Goal: Task Accomplishment & Management: Manage account settings

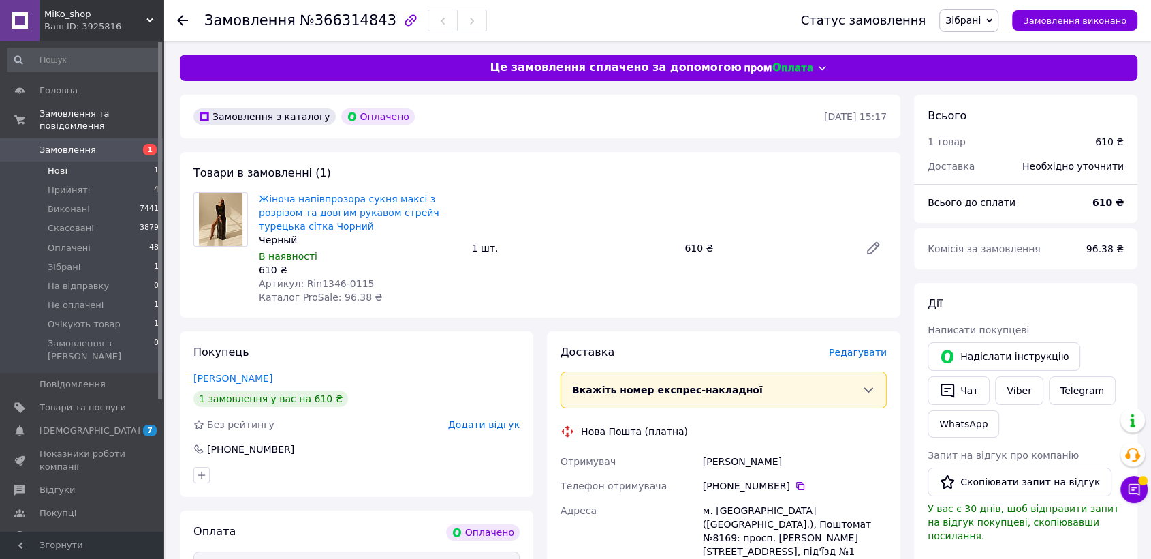
click at [110, 161] on li "Нові 1" at bounding box center [83, 170] width 167 height 19
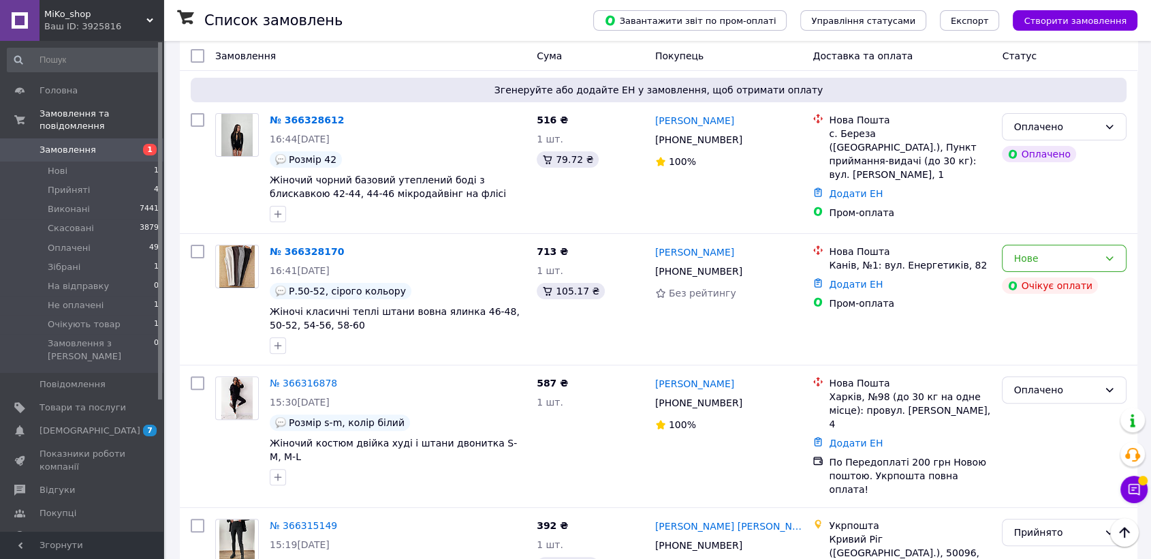
scroll to position [101, 0]
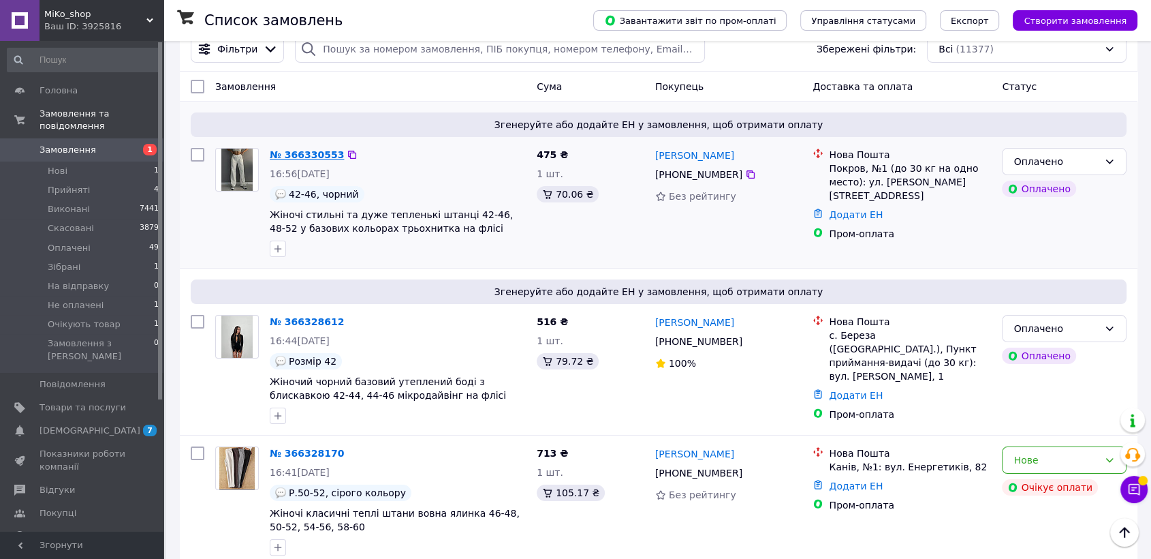
click at [297, 153] on link "№ 366330553" at bounding box center [307, 154] width 74 height 11
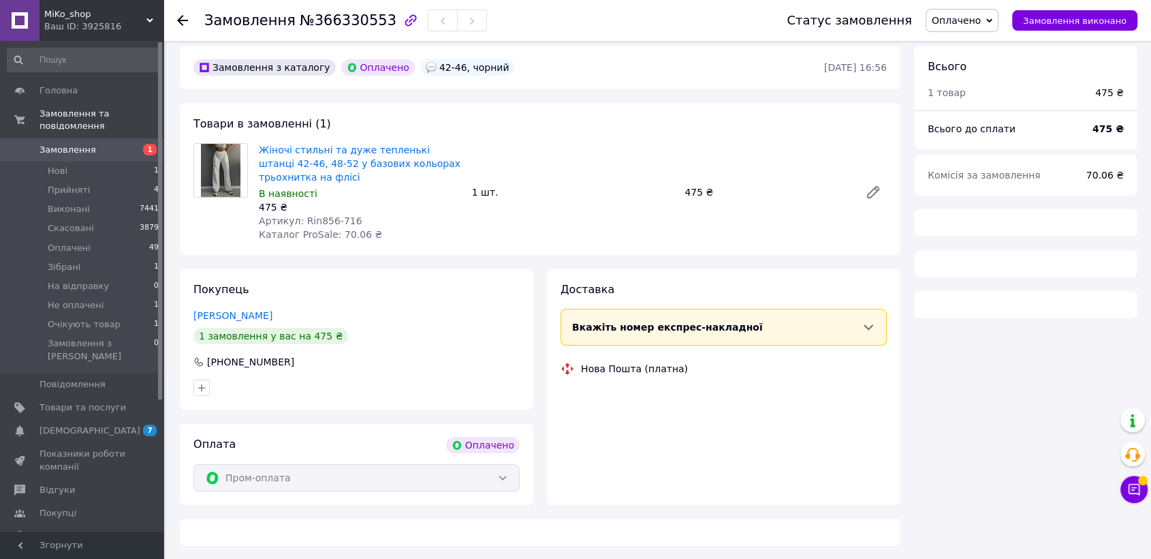
scroll to position [101, 0]
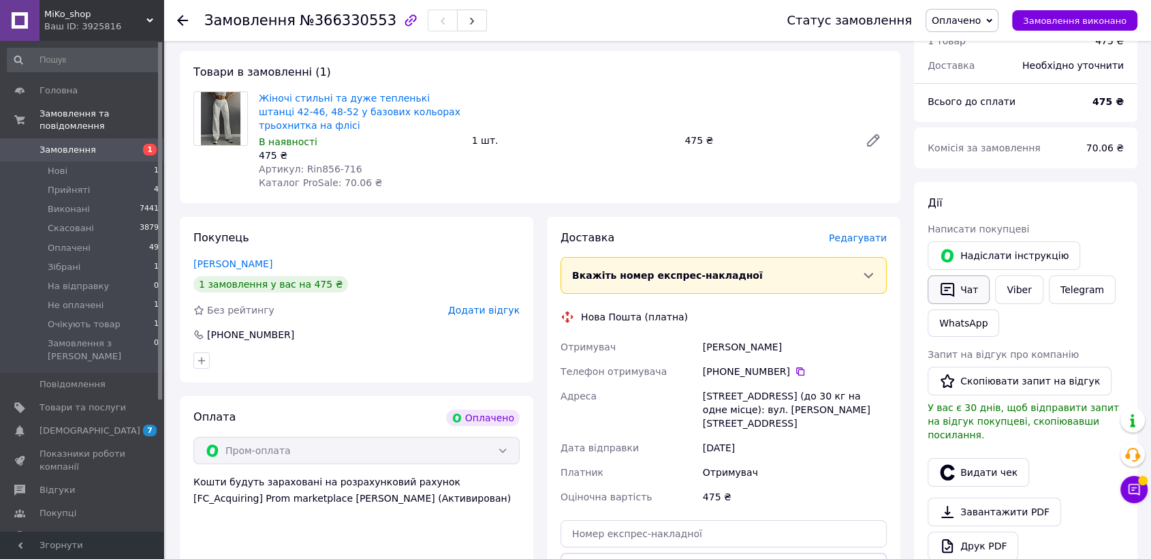
click at [948, 285] on icon "button" at bounding box center [948, 289] width 16 height 16
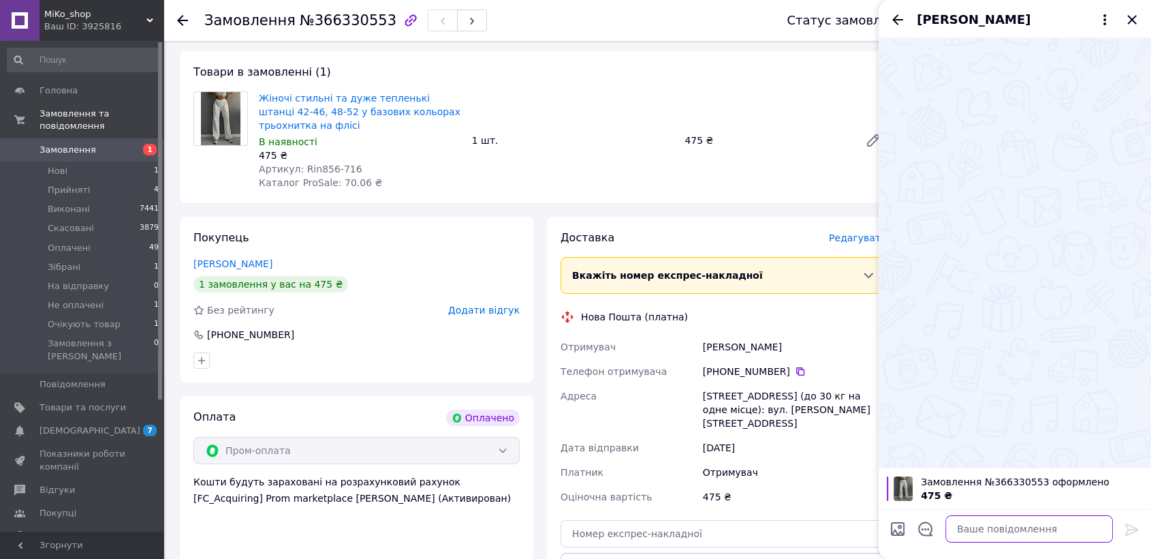
click at [990, 522] on textarea at bounding box center [1030, 528] width 168 height 27
paste textarea "Дякую! Очікуйте номер ТТН після відправки. Відправка 2-4 дні"
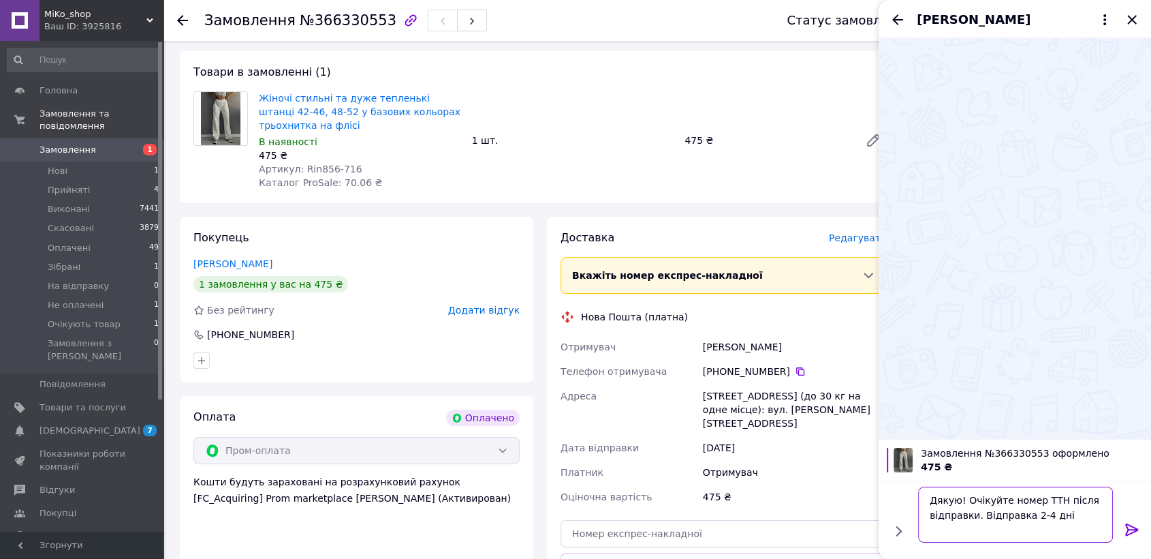
type textarea "Дякую! Очікуйте номер ТТН після відправки. Відправка 2-4 дні"
click at [1134, 523] on icon at bounding box center [1132, 529] width 16 height 16
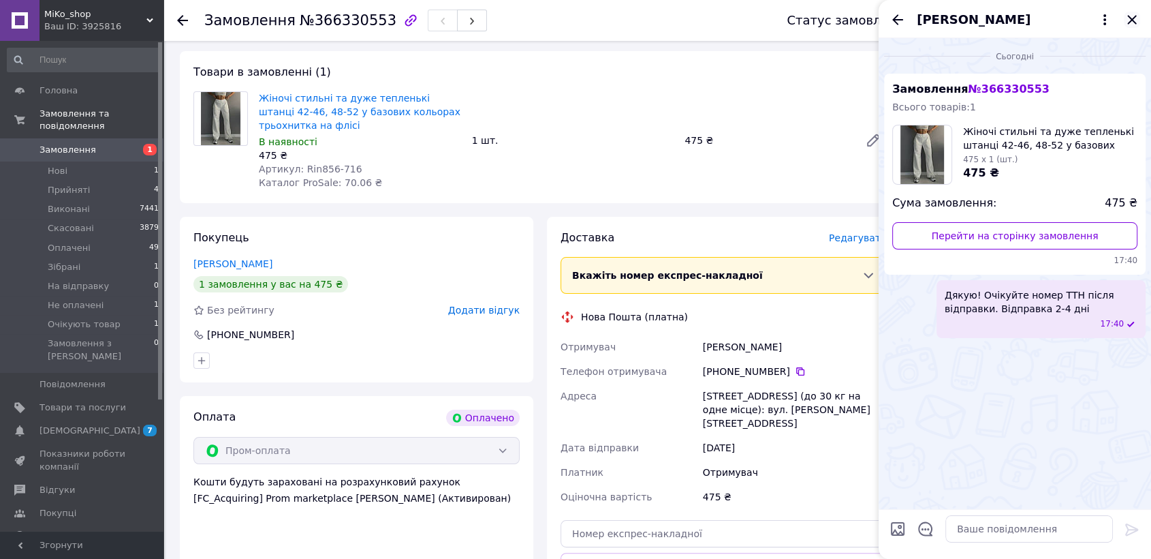
click at [1134, 15] on icon "Закрити" at bounding box center [1132, 20] width 16 height 16
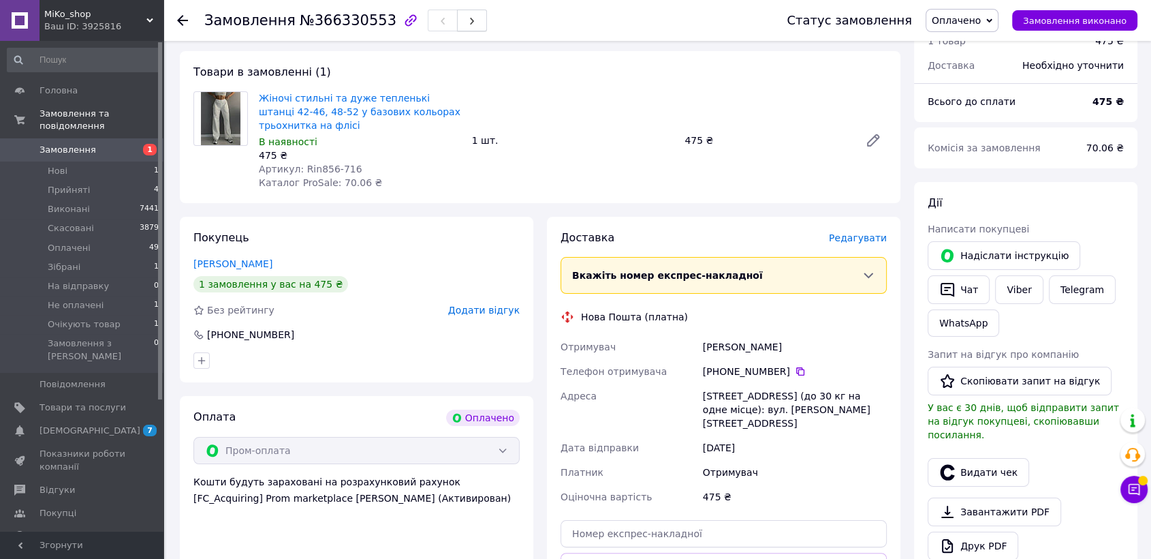
click at [463, 20] on div "Замовлення №366330553" at bounding box center [481, 20] width 555 height 41
click at [457, 21] on button "button" at bounding box center [472, 21] width 30 height 22
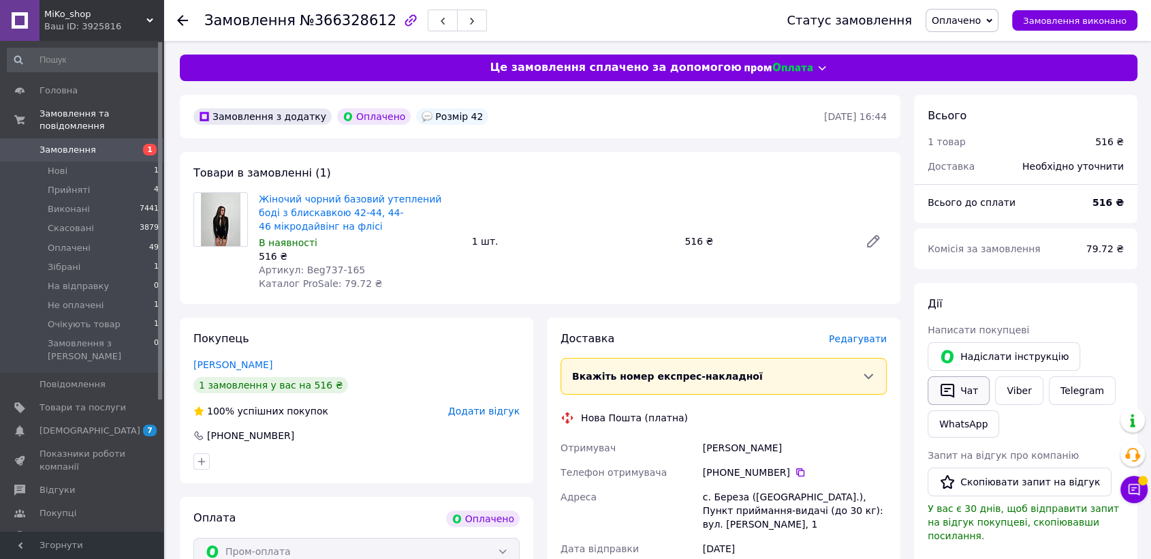
click at [962, 388] on button "Чат" at bounding box center [959, 390] width 62 height 29
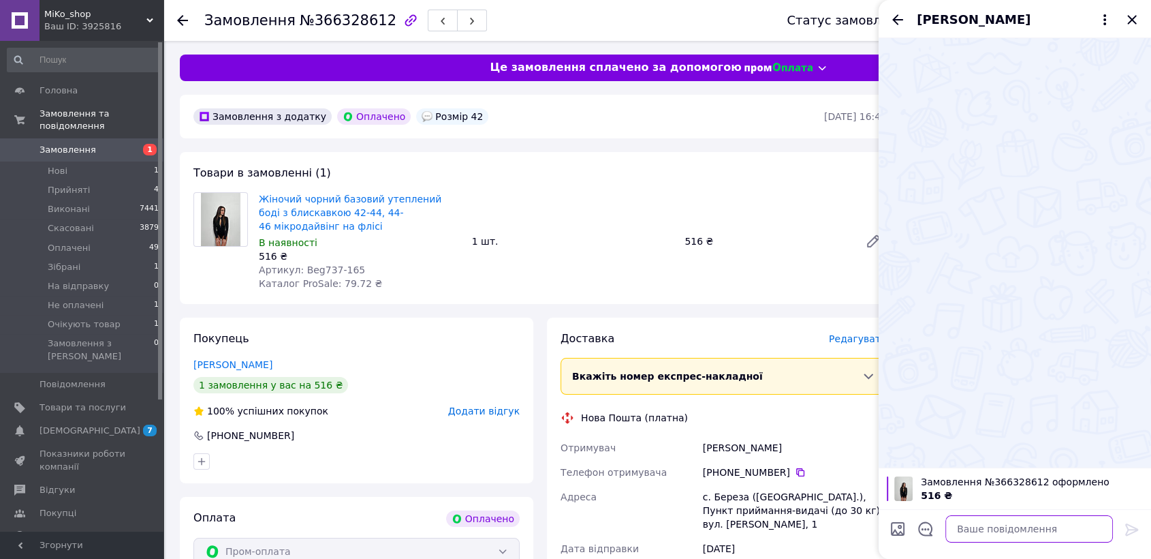
click at [992, 520] on textarea at bounding box center [1030, 528] width 168 height 27
paste textarea "Дякую! Очікуйте номер ТТН після відправки. Відправка 2-4 дні"
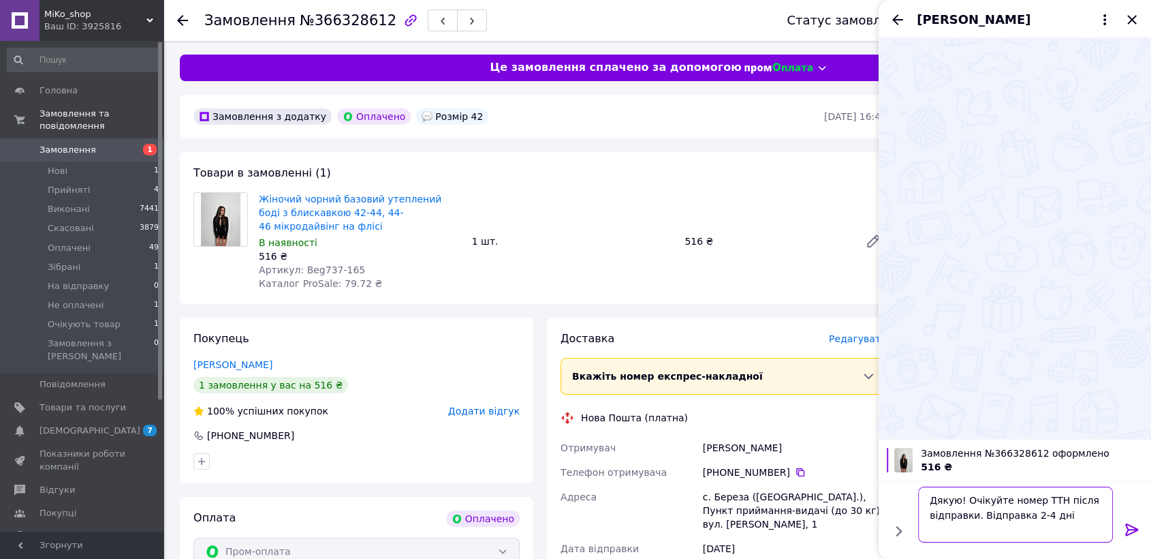
type textarea "Дякую! Очікуйте номер ТТН після відправки. Відправка 2-4 дні"
click at [1136, 527] on icon at bounding box center [1132, 529] width 13 height 12
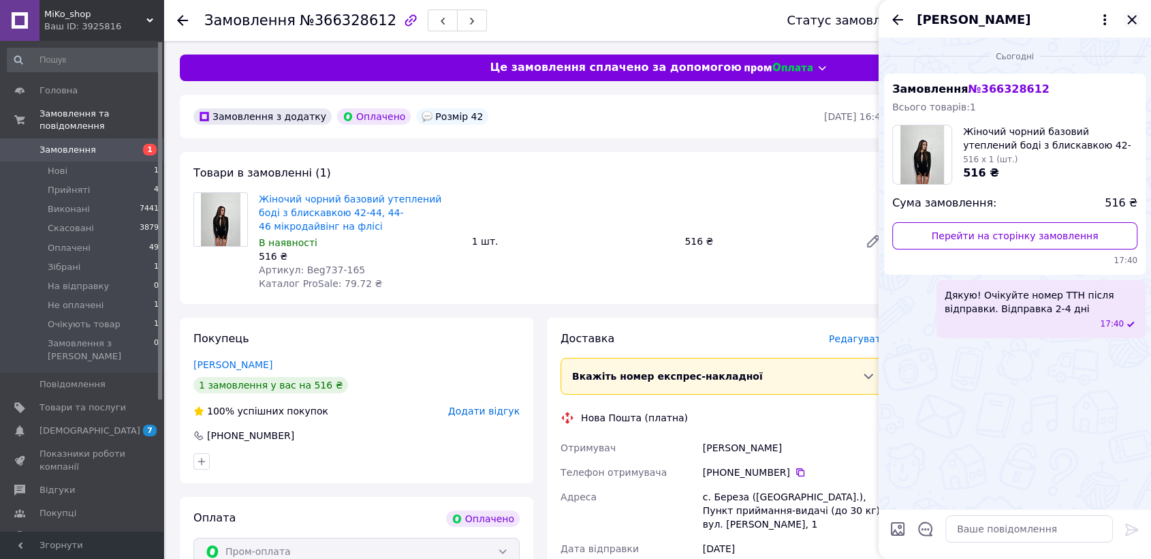
click at [1128, 20] on icon "Закрити" at bounding box center [1132, 20] width 16 height 16
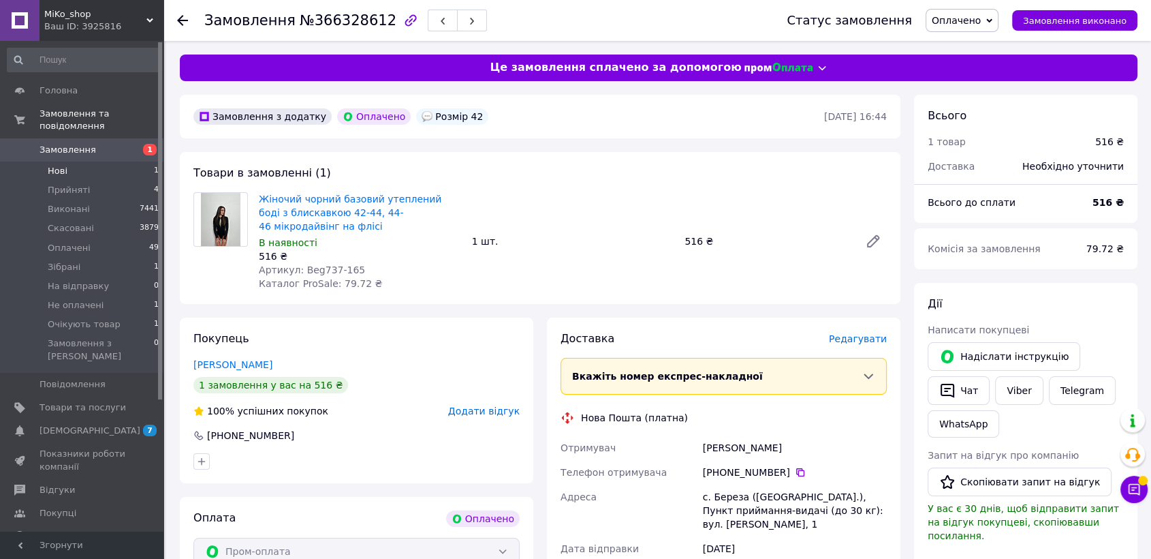
click at [135, 161] on li "Нові 1" at bounding box center [83, 170] width 167 height 19
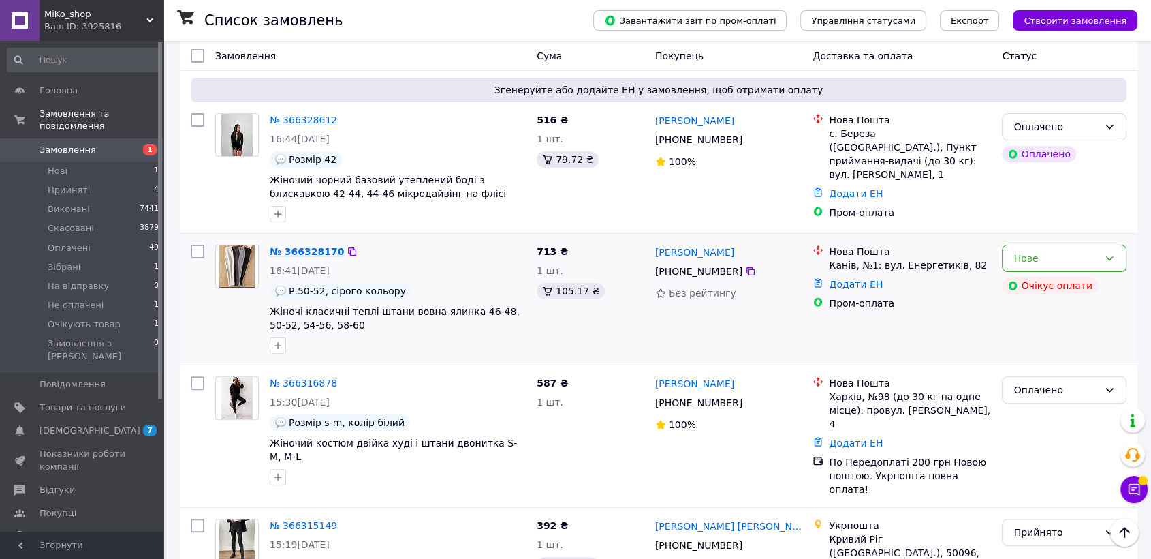
click at [310, 252] on link "№ 366328170" at bounding box center [307, 251] width 74 height 11
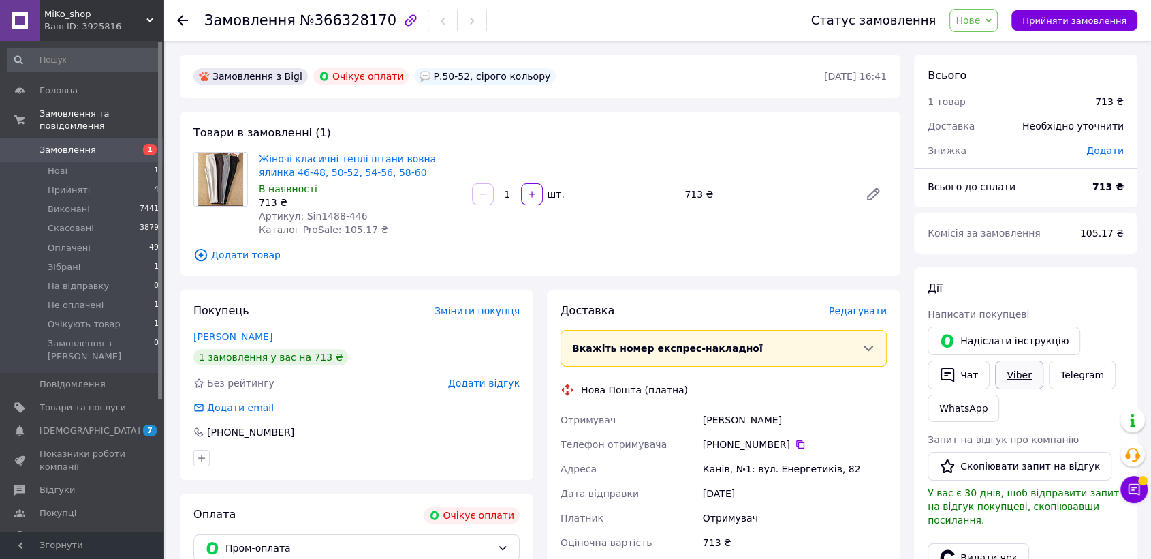
click at [1022, 380] on link "Viber" at bounding box center [1019, 374] width 48 height 29
click at [980, 18] on span "Нове" at bounding box center [968, 20] width 25 height 11
click at [987, 56] on li "Прийнято" at bounding box center [993, 47] width 87 height 20
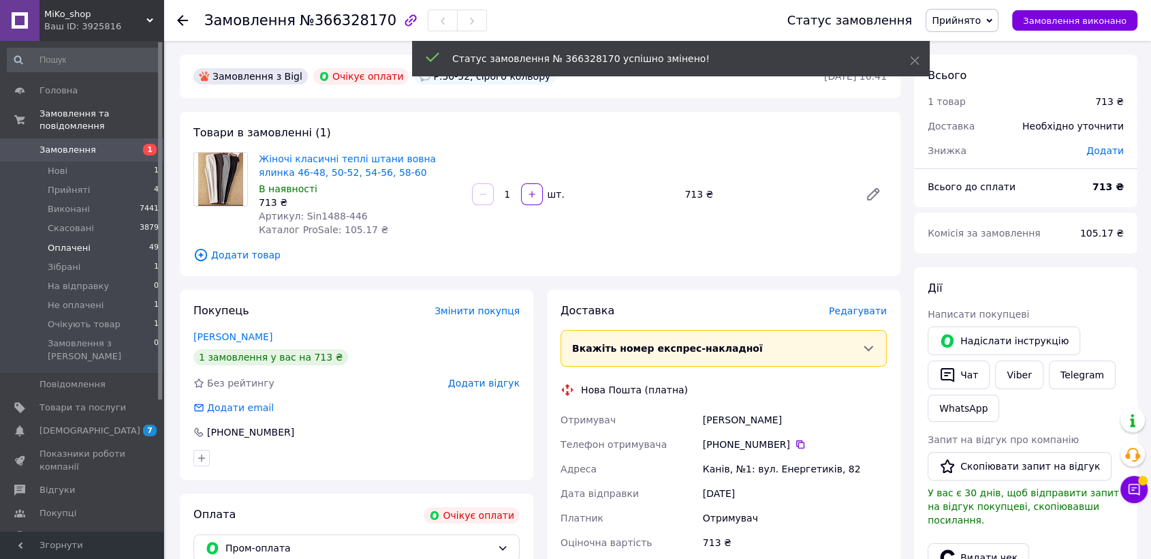
click at [106, 238] on li "Оплачені 49" at bounding box center [83, 247] width 167 height 19
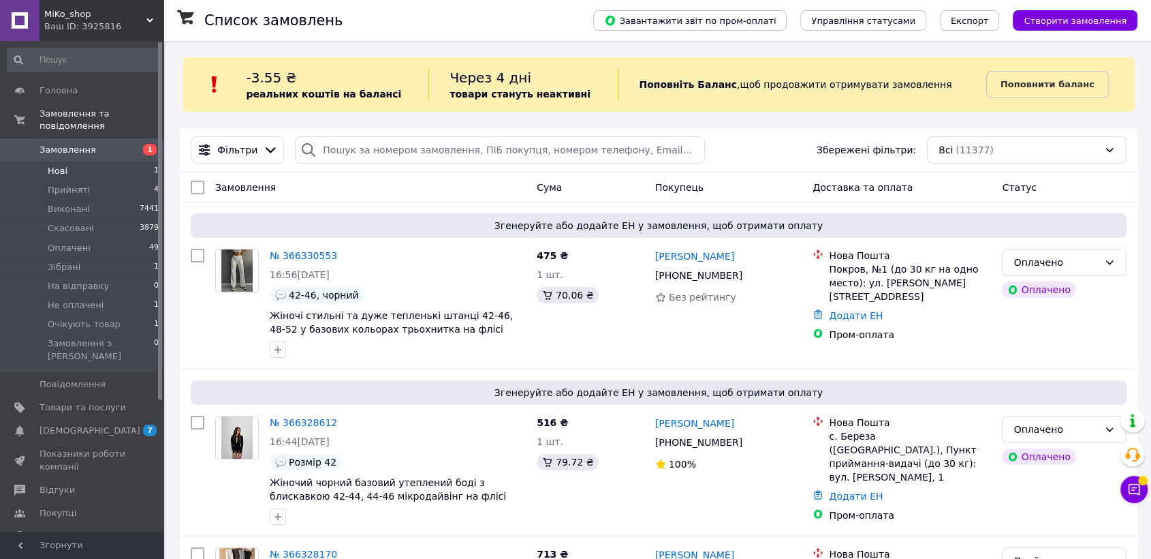
click at [106, 161] on li "Нові 1" at bounding box center [83, 170] width 167 height 19
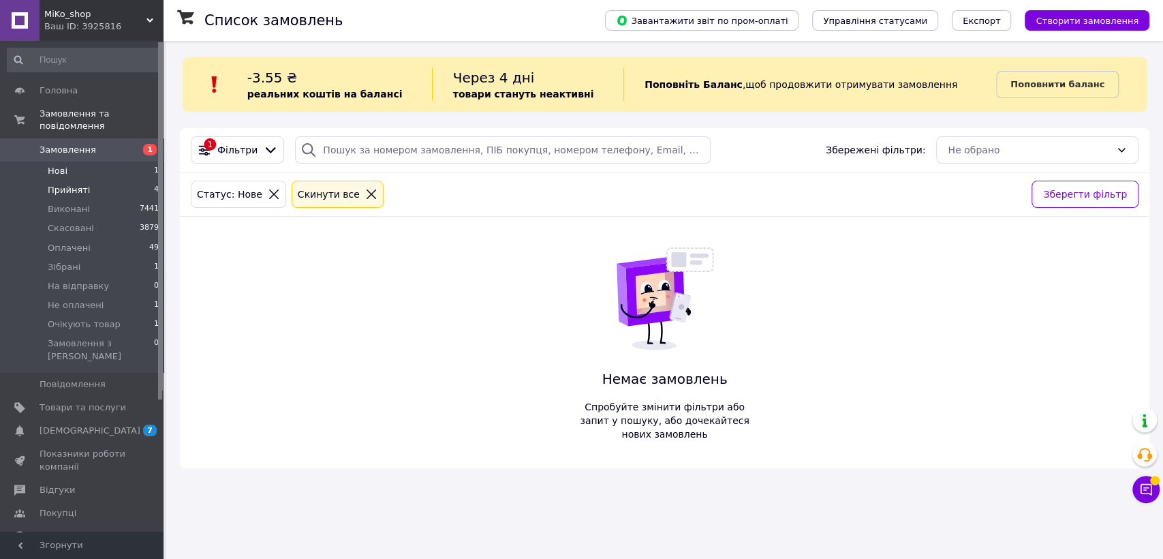
click at [99, 181] on li "Прийняті 4" at bounding box center [83, 190] width 167 height 19
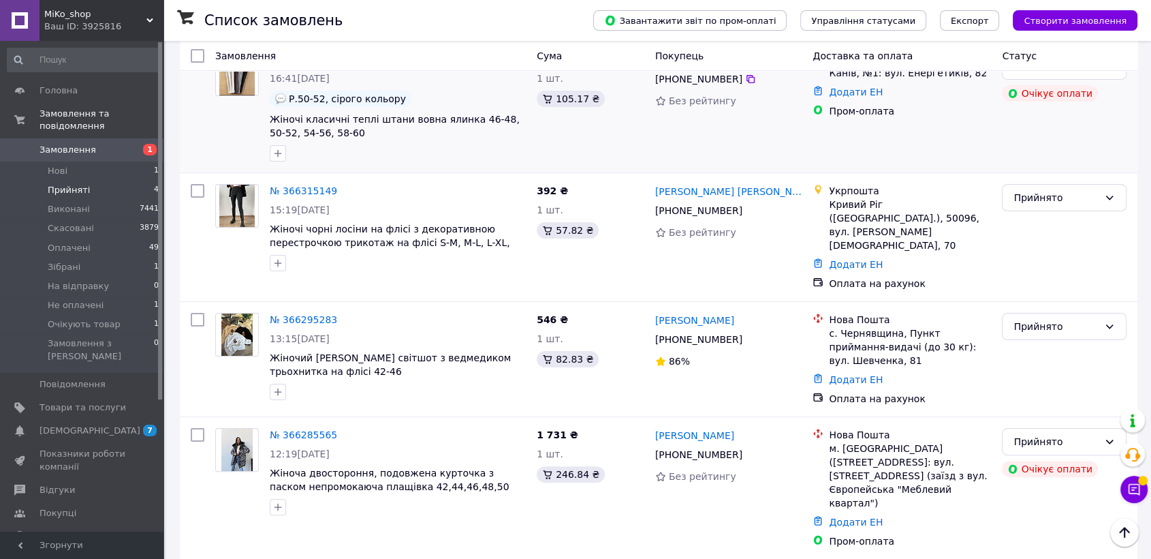
scroll to position [298, 0]
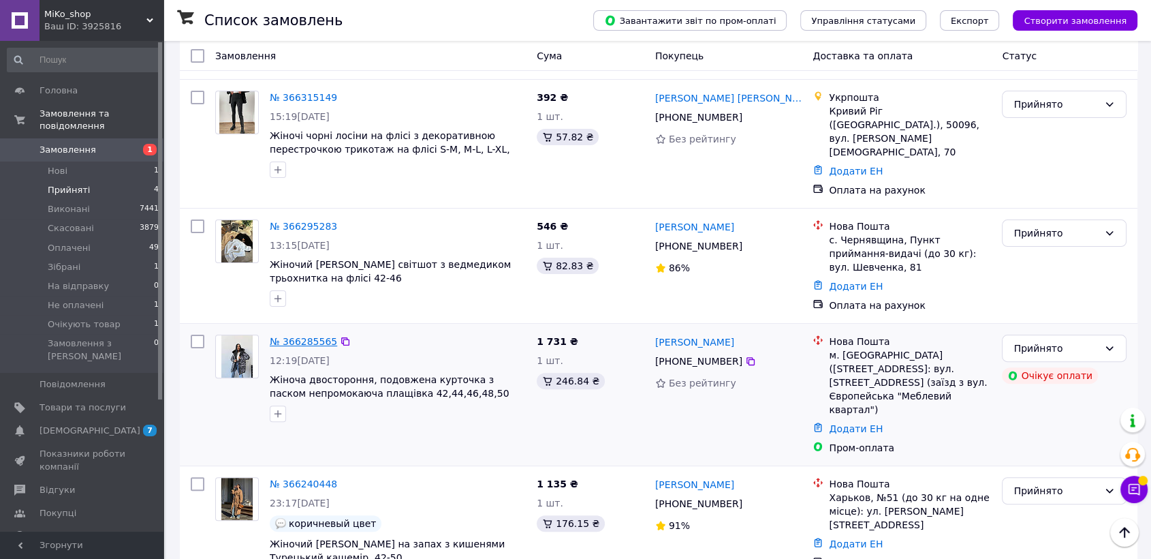
click at [312, 336] on link "№ 366285565" at bounding box center [303, 341] width 67 height 11
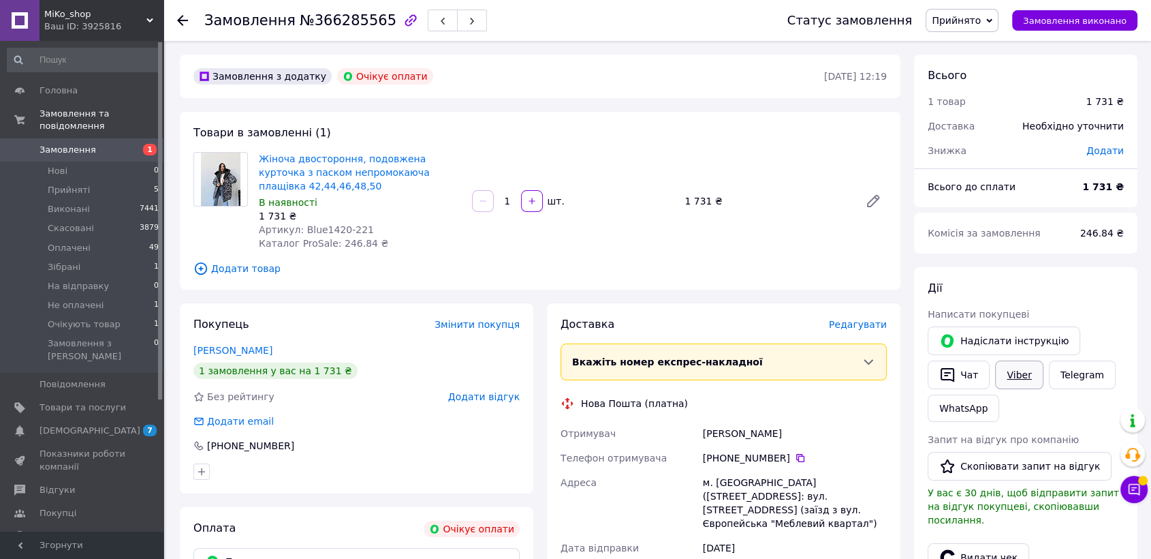
click at [1015, 375] on link "Viber" at bounding box center [1019, 374] width 48 height 29
click at [1020, 376] on link "Viber" at bounding box center [1019, 374] width 48 height 29
click at [974, 375] on button "Чат" at bounding box center [959, 374] width 62 height 29
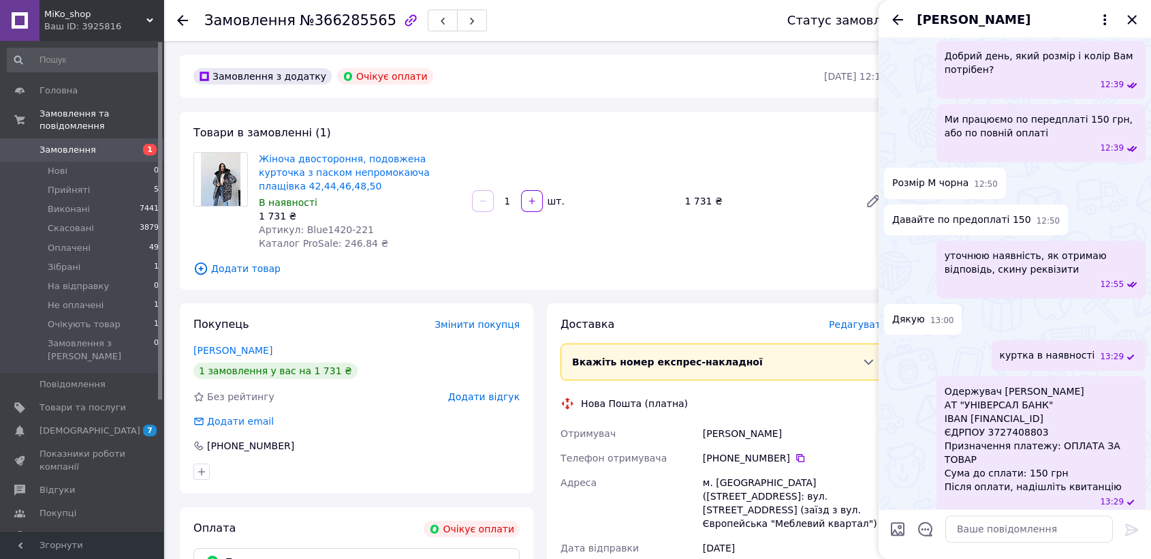
scroll to position [337, 0]
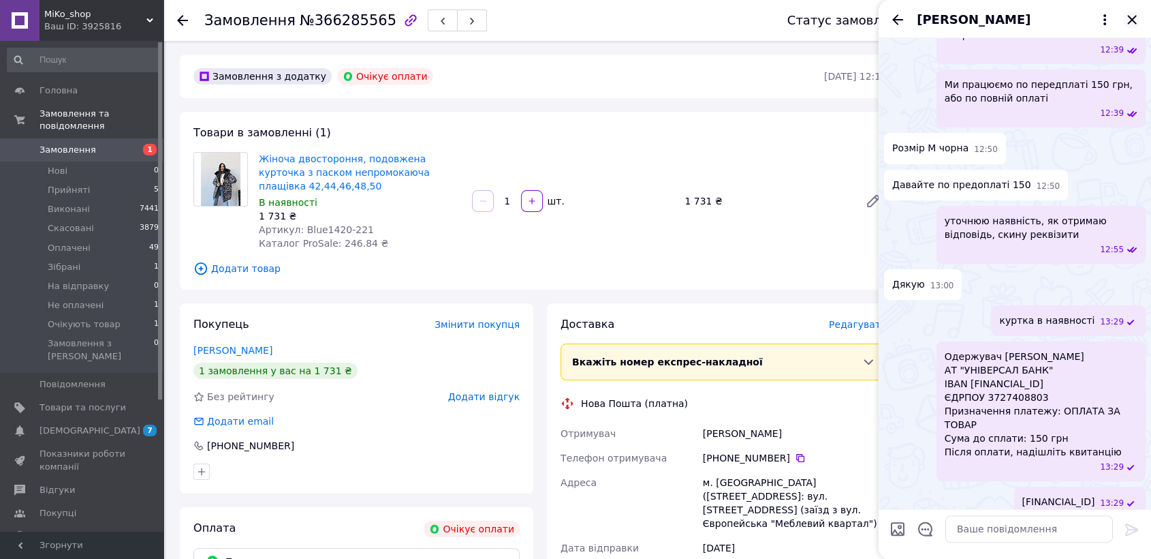
click at [1133, 18] on icon "Закрити" at bounding box center [1132, 19] width 9 height 9
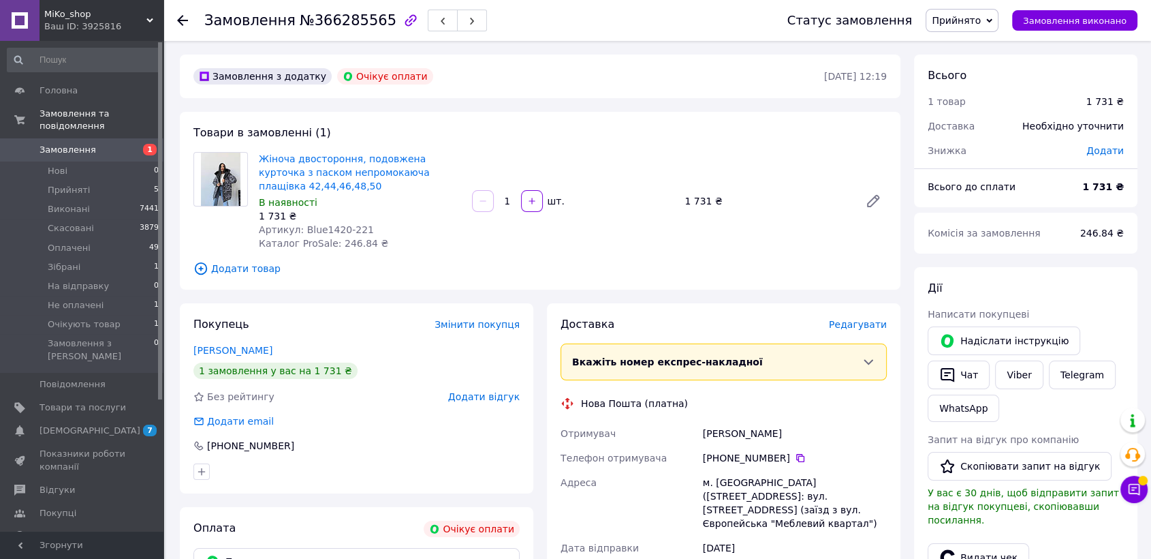
scroll to position [101, 0]
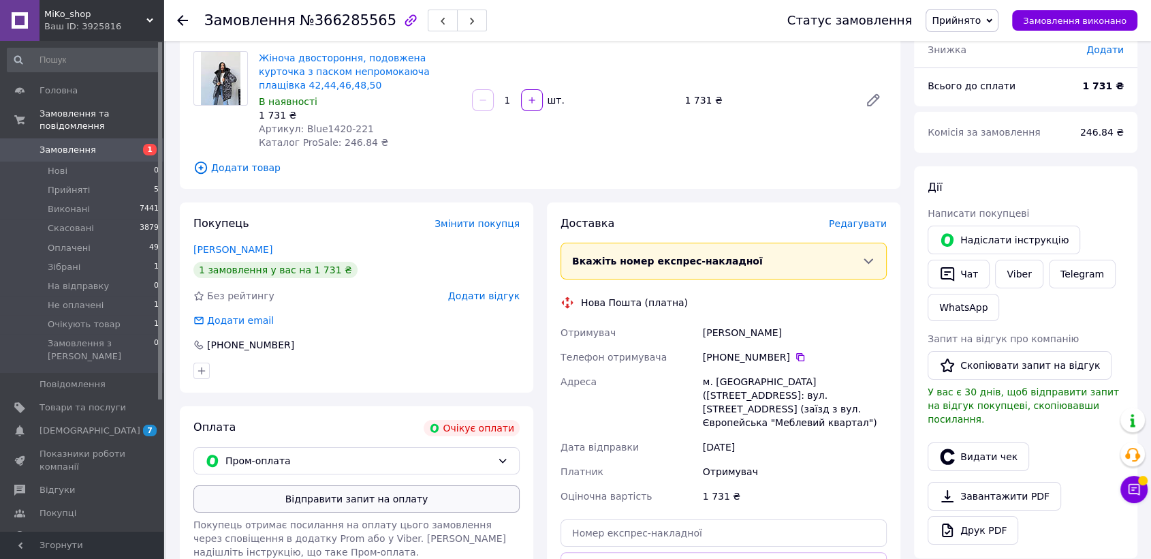
click at [377, 495] on button "Відправити запит на оплату" at bounding box center [357, 498] width 326 height 27
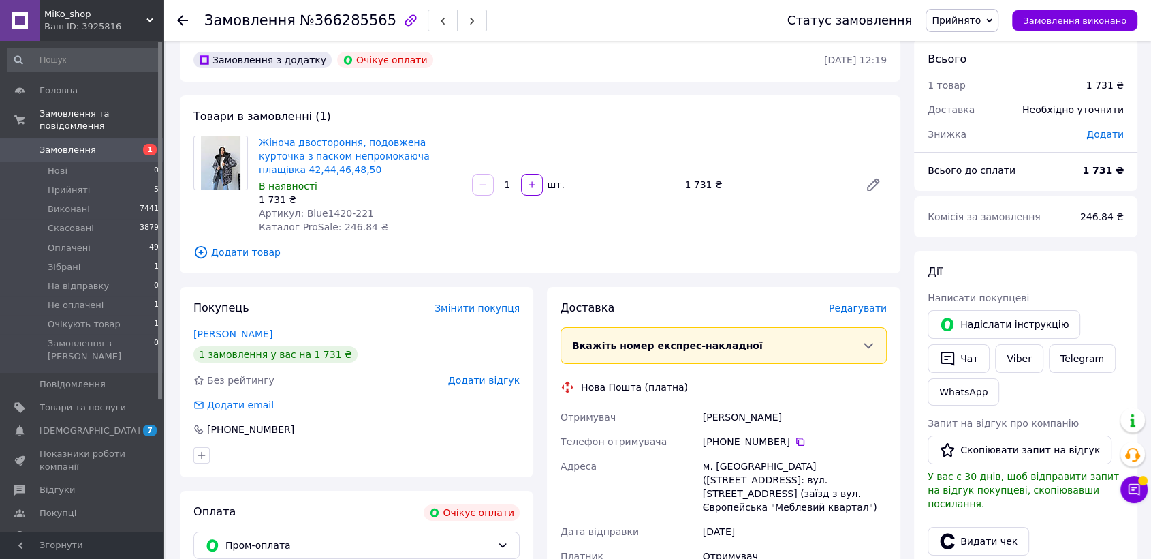
scroll to position [0, 0]
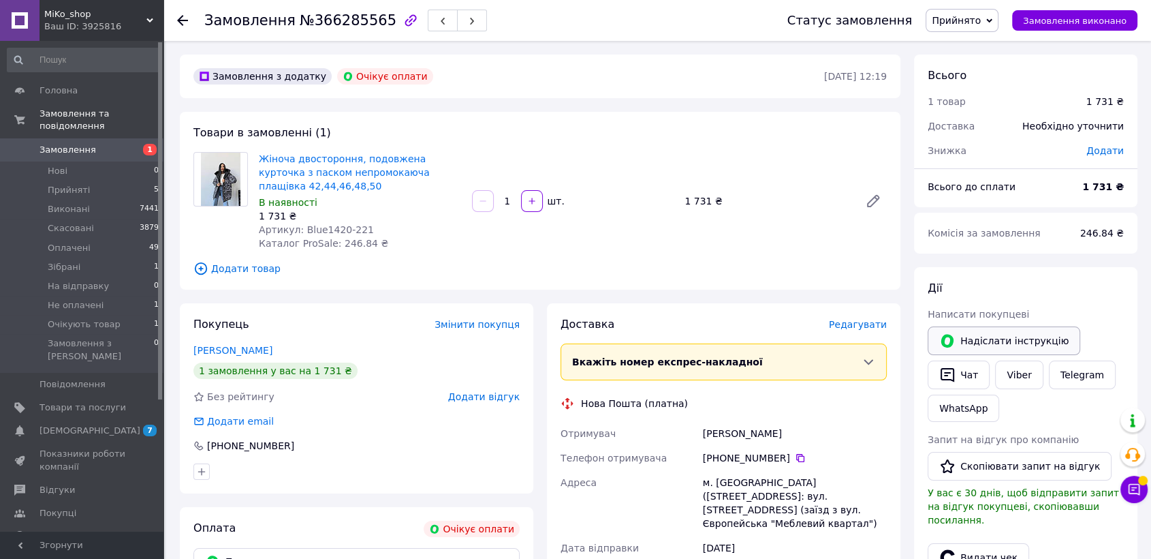
click at [977, 329] on button "Надіслати інструкцію" at bounding box center [1004, 340] width 153 height 29
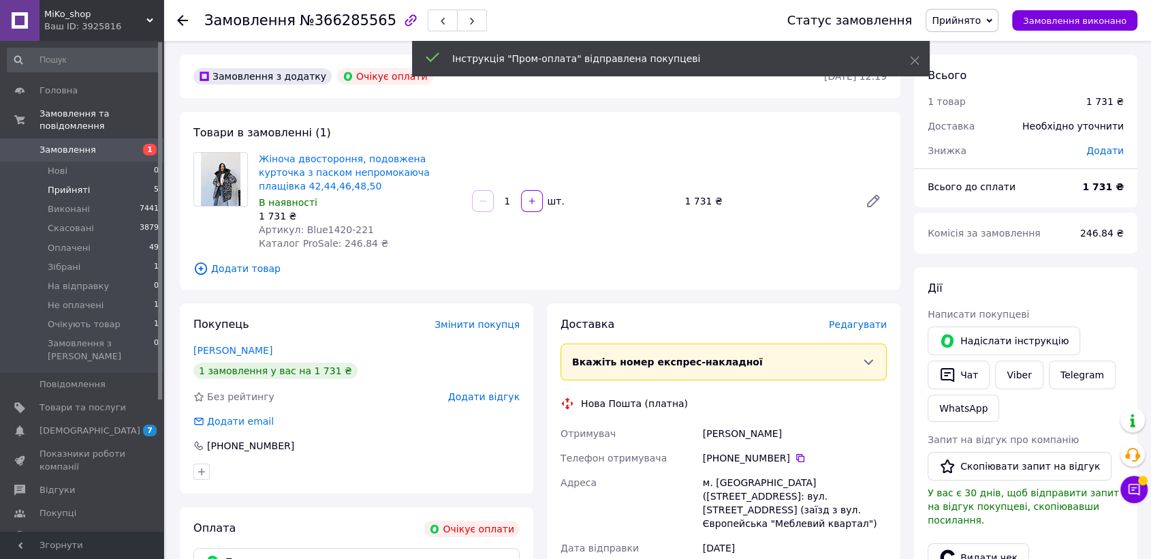
click at [99, 182] on li "Прийняті 5" at bounding box center [83, 190] width 167 height 19
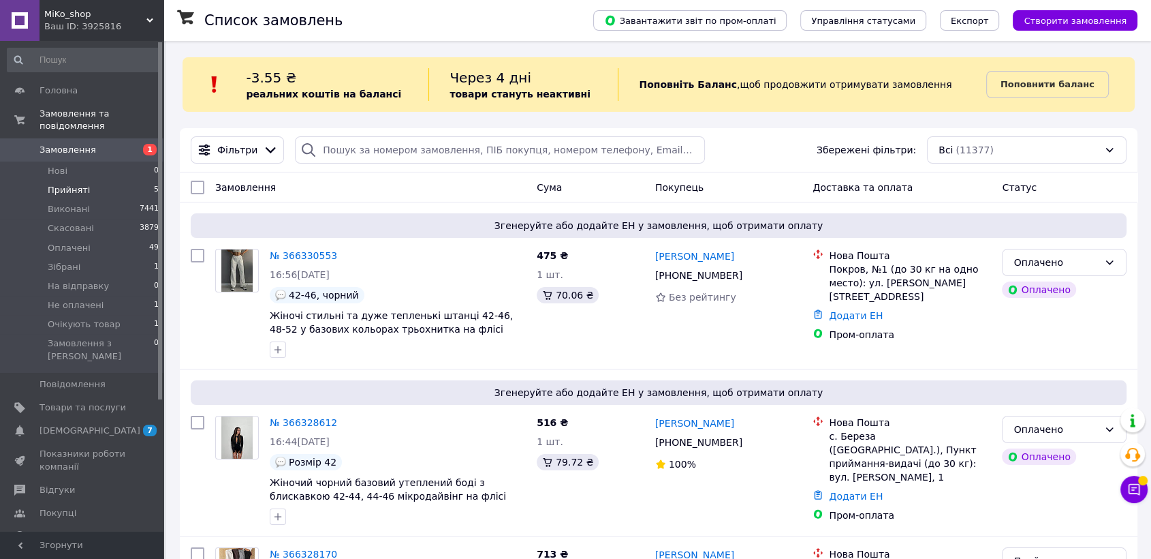
click at [111, 181] on li "Прийняті 5" at bounding box center [83, 190] width 167 height 19
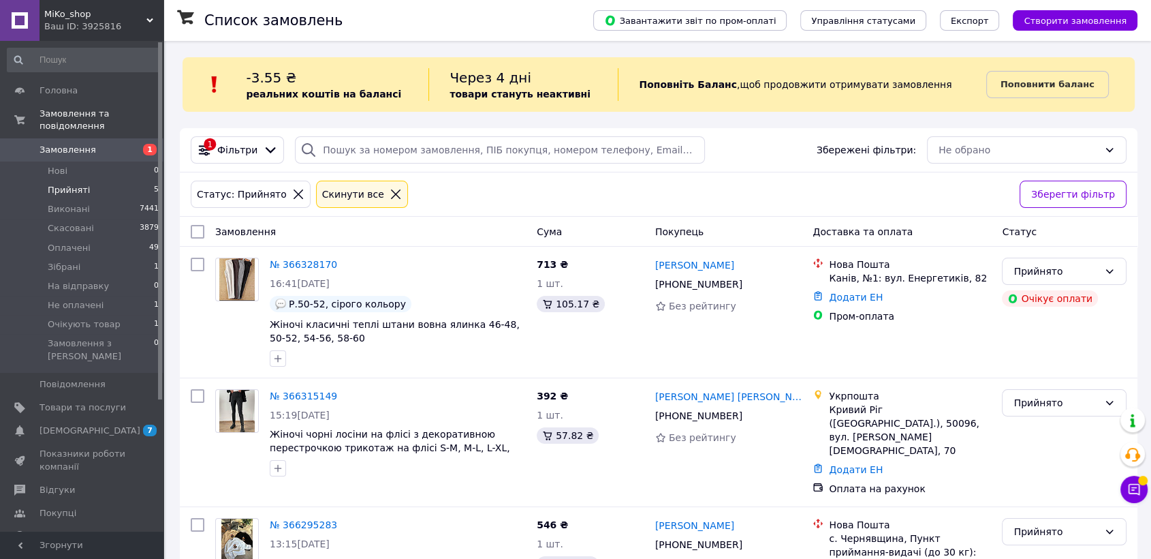
click at [94, 181] on li "Прийняті 5" at bounding box center [83, 190] width 167 height 19
